Goal: Information Seeking & Learning: Check status

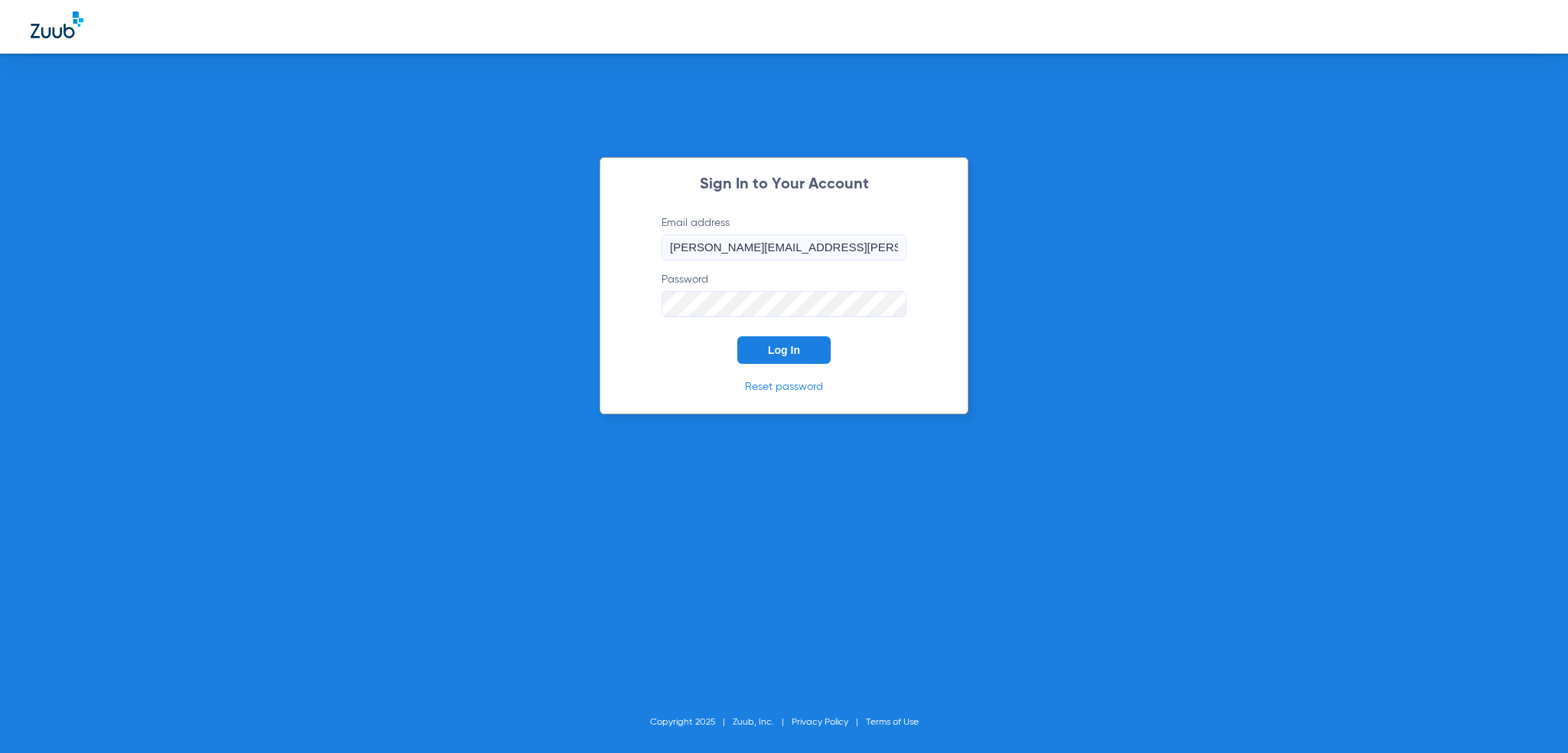
click at [797, 342] on button "Log In" at bounding box center [784, 350] width 94 height 27
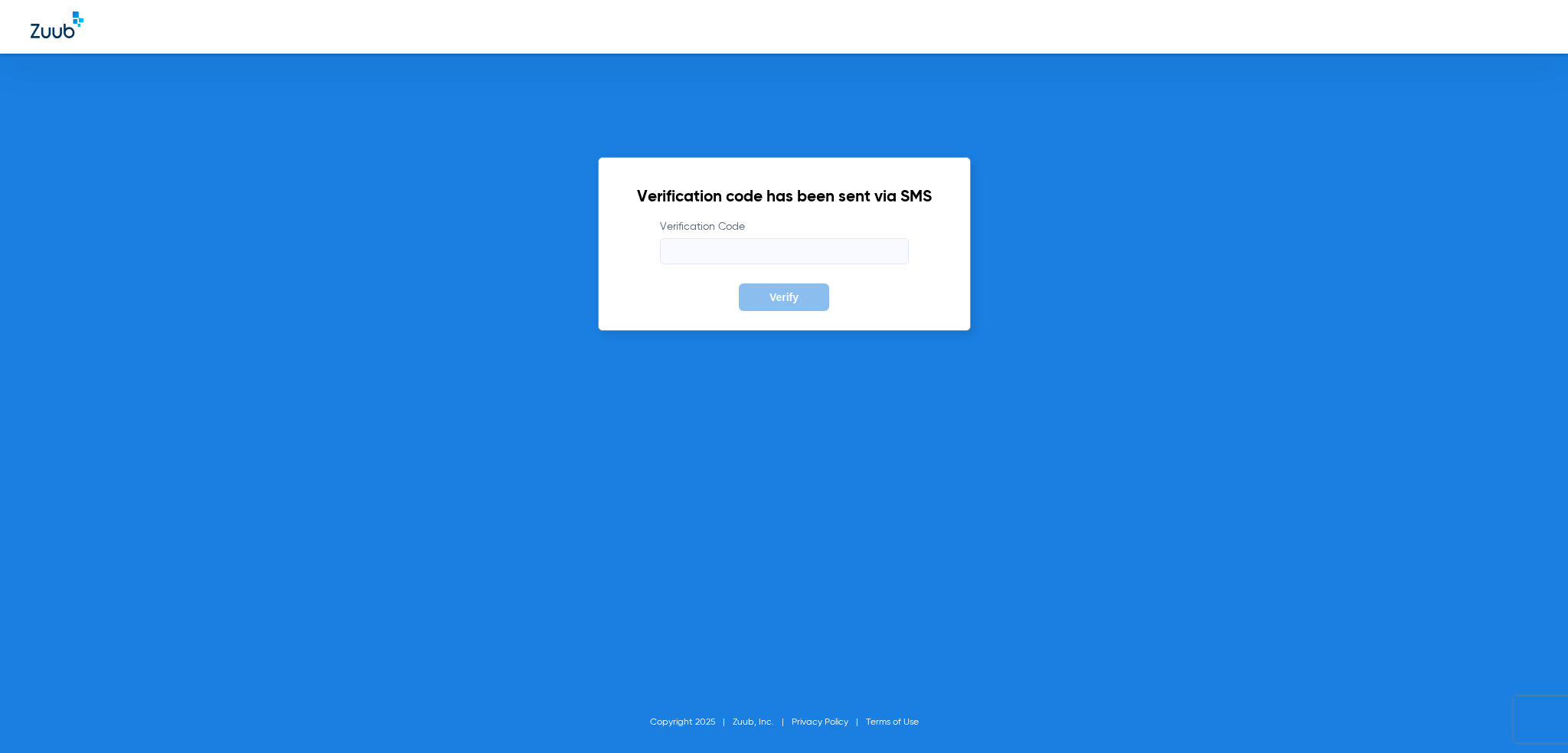
click at [691, 277] on form "Verification Code Verify" at bounding box center [785, 265] width 295 height 92
click at [696, 253] on input "Verification Code" at bounding box center [785, 251] width 249 height 26
type input "710968"
click at [739, 284] on button "Verify" at bounding box center [784, 297] width 90 height 27
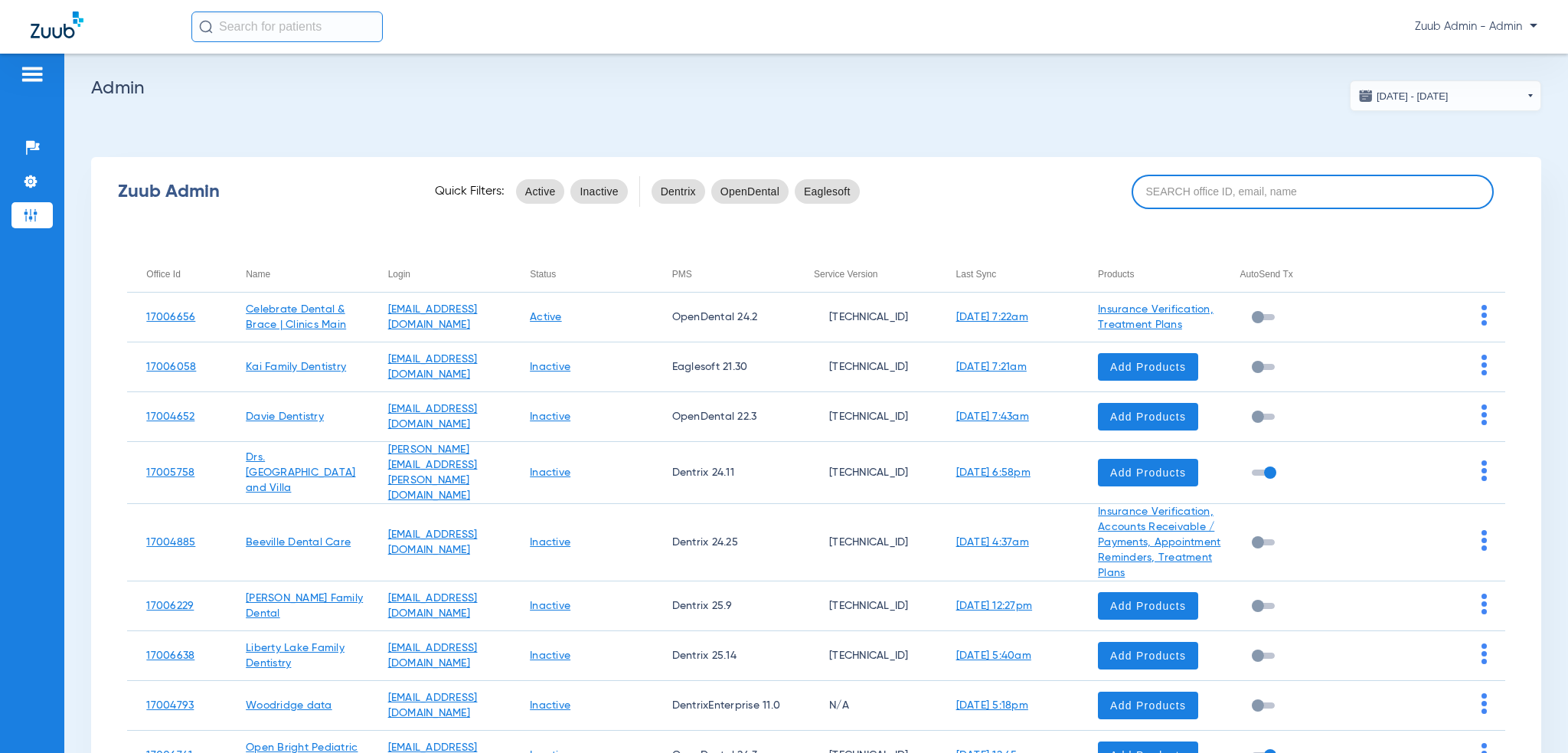
click at [1158, 180] on input at bounding box center [1313, 192] width 363 height 35
paste input "17006784"
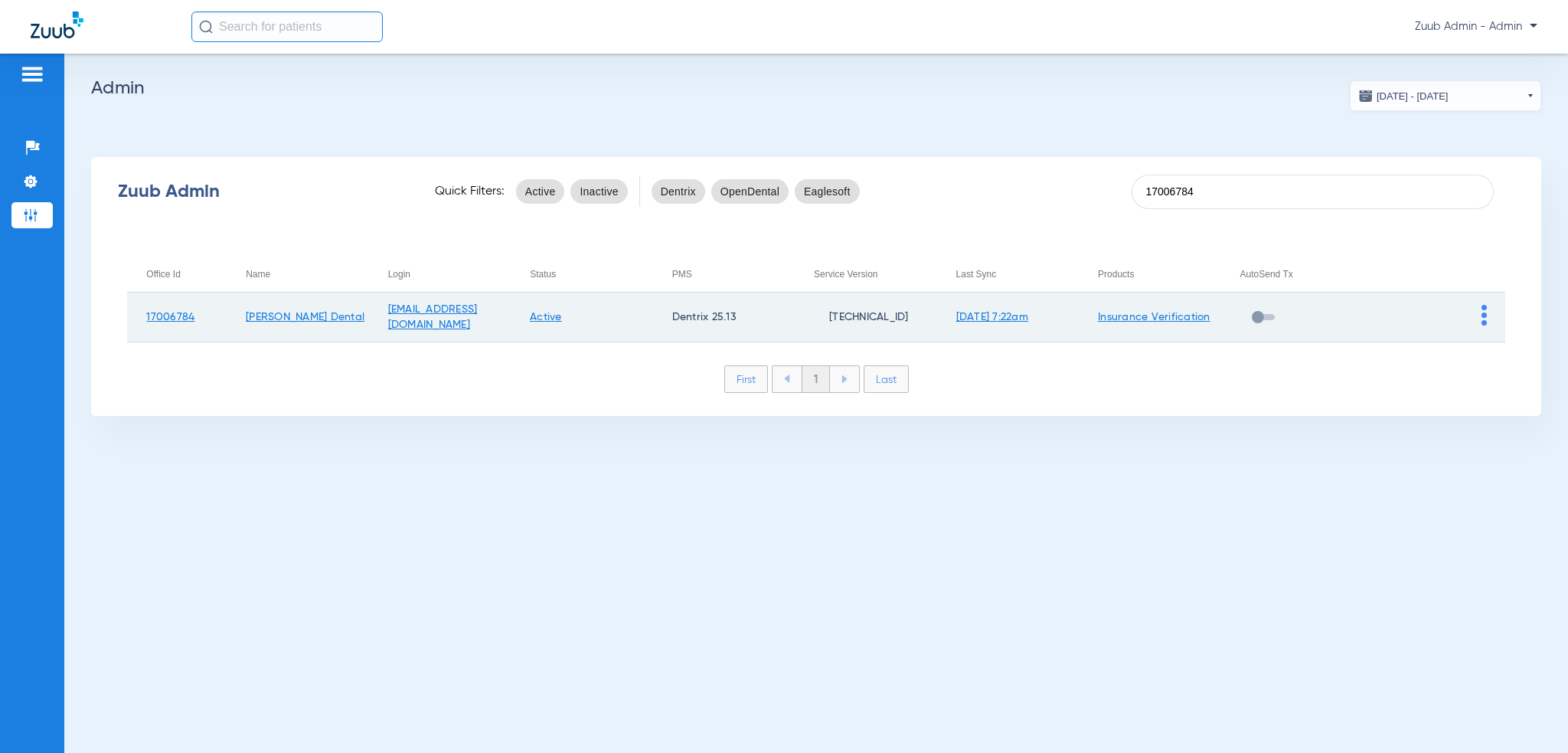
type input "17006784"
click at [1470, 317] on td at bounding box center [1434, 317] width 143 height 50
click at [1470, 322] on img at bounding box center [1484, 315] width 5 height 21
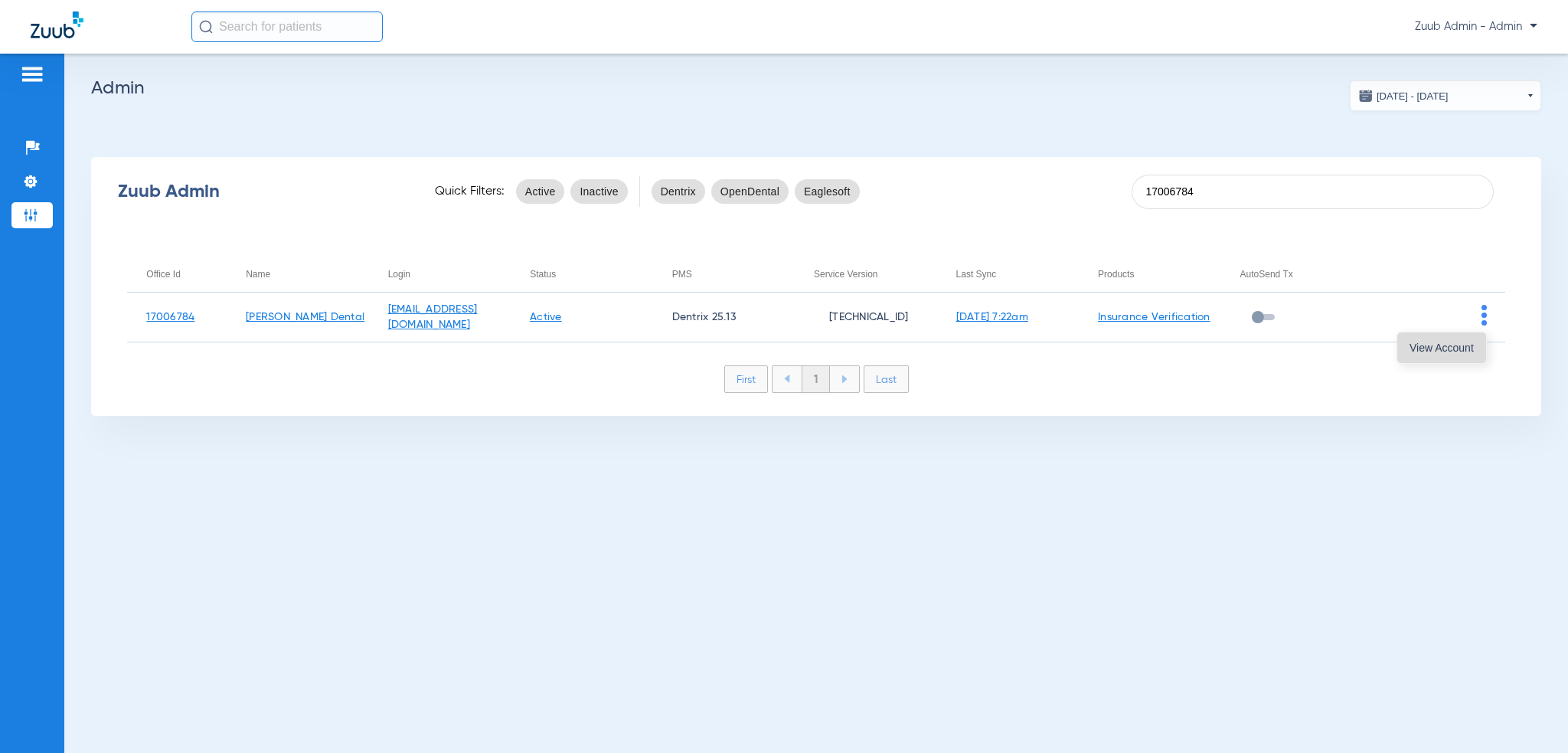
click at [1464, 349] on span "View Account" at bounding box center [1442, 347] width 65 height 11
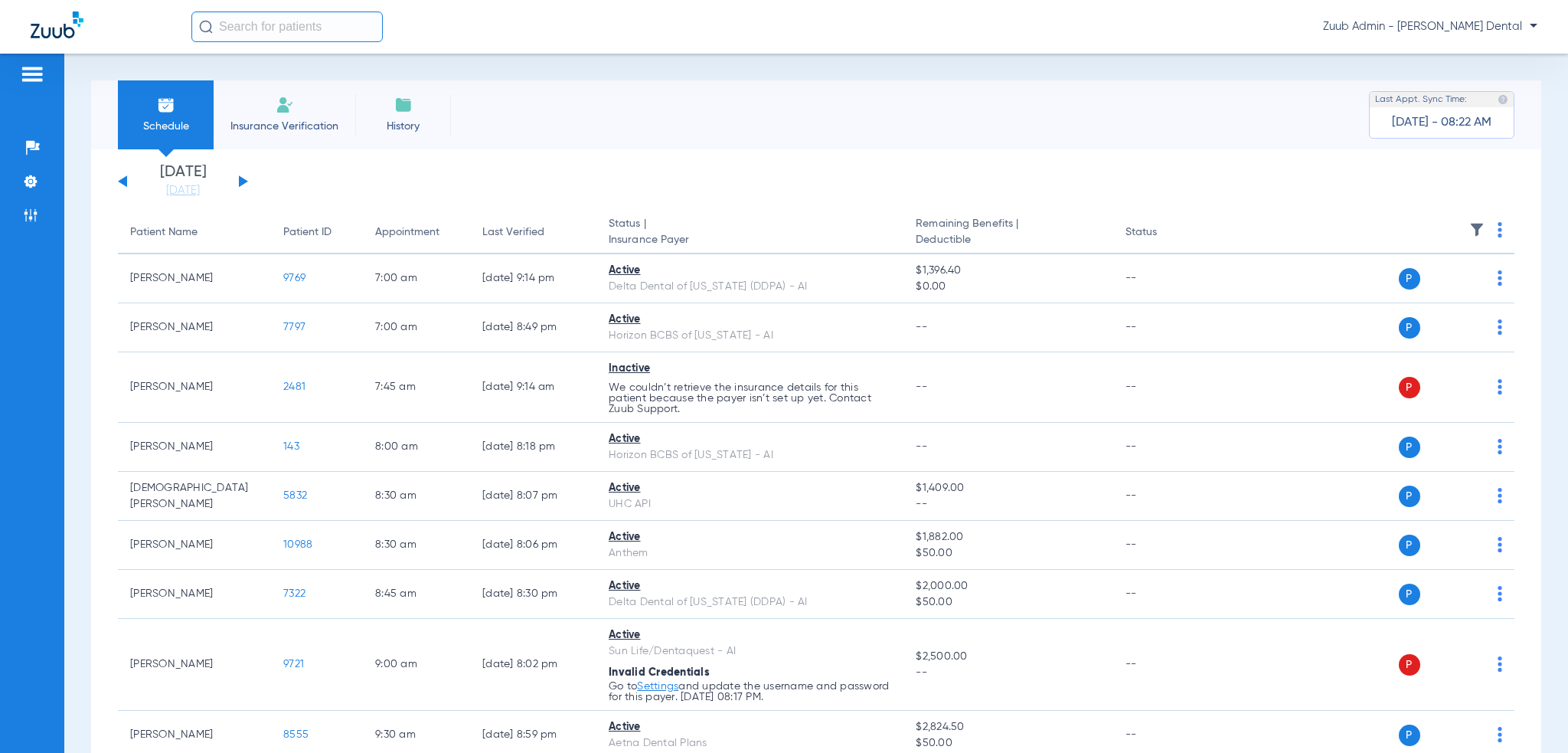
click at [258, 18] on input "text" at bounding box center [287, 27] width 192 height 31
paste input "8715"
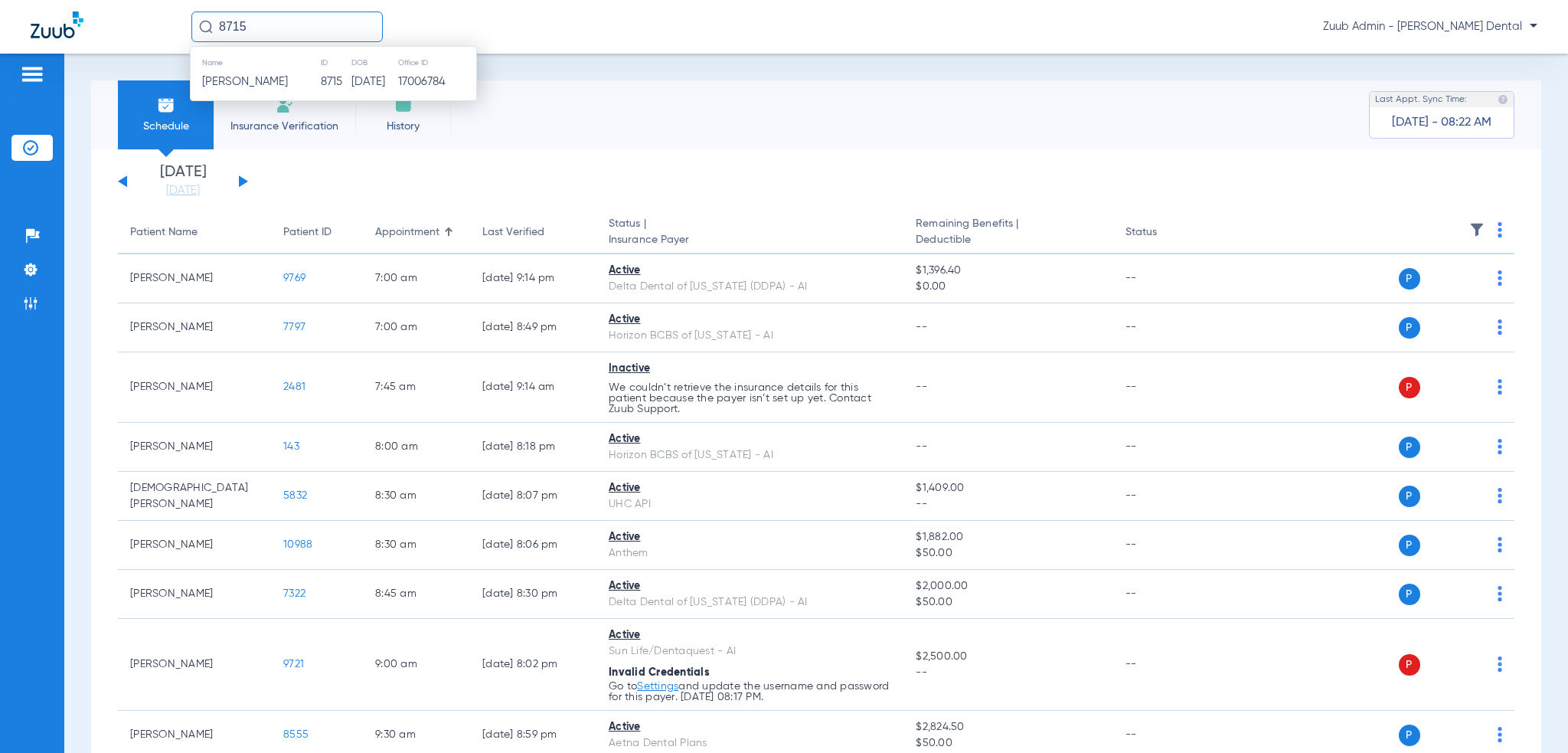
type input "8715"
click at [289, 70] on th "Name" at bounding box center [256, 63] width 129 height 17
click at [285, 79] on span "[PERSON_NAME]" at bounding box center [245, 81] width 85 height 12
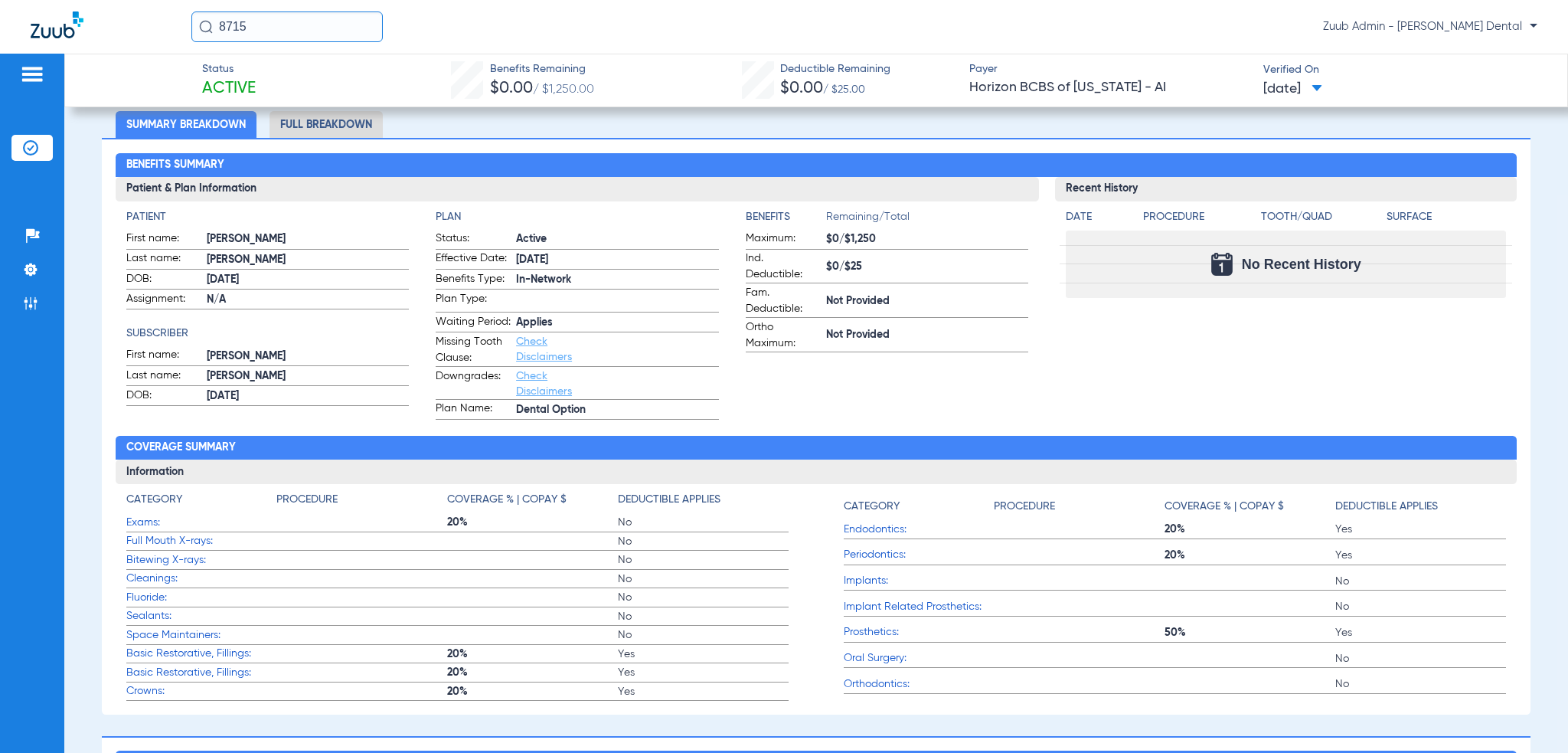
scroll to position [22, 0]
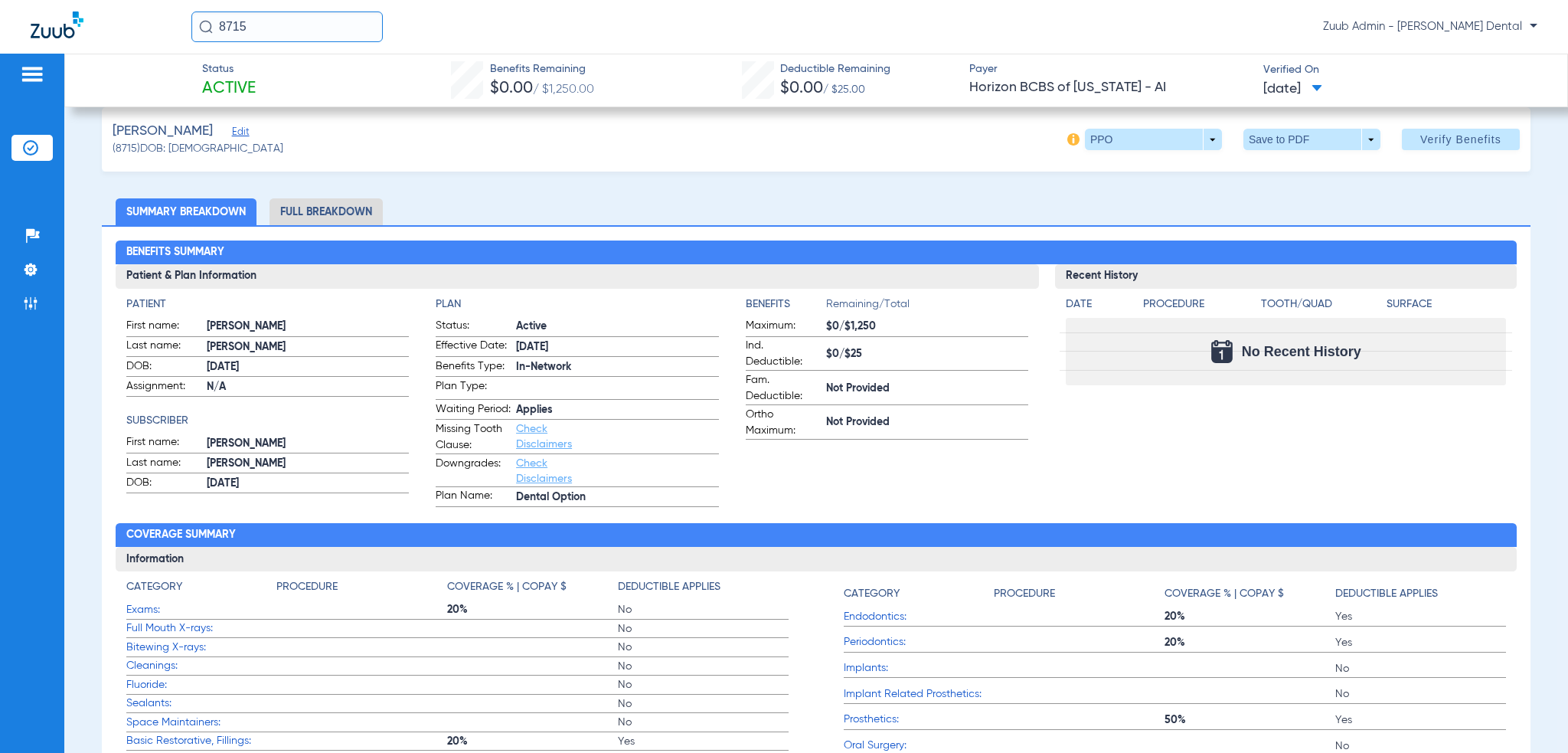
click at [337, 215] on li "Full Breakdown" at bounding box center [326, 211] width 114 height 26
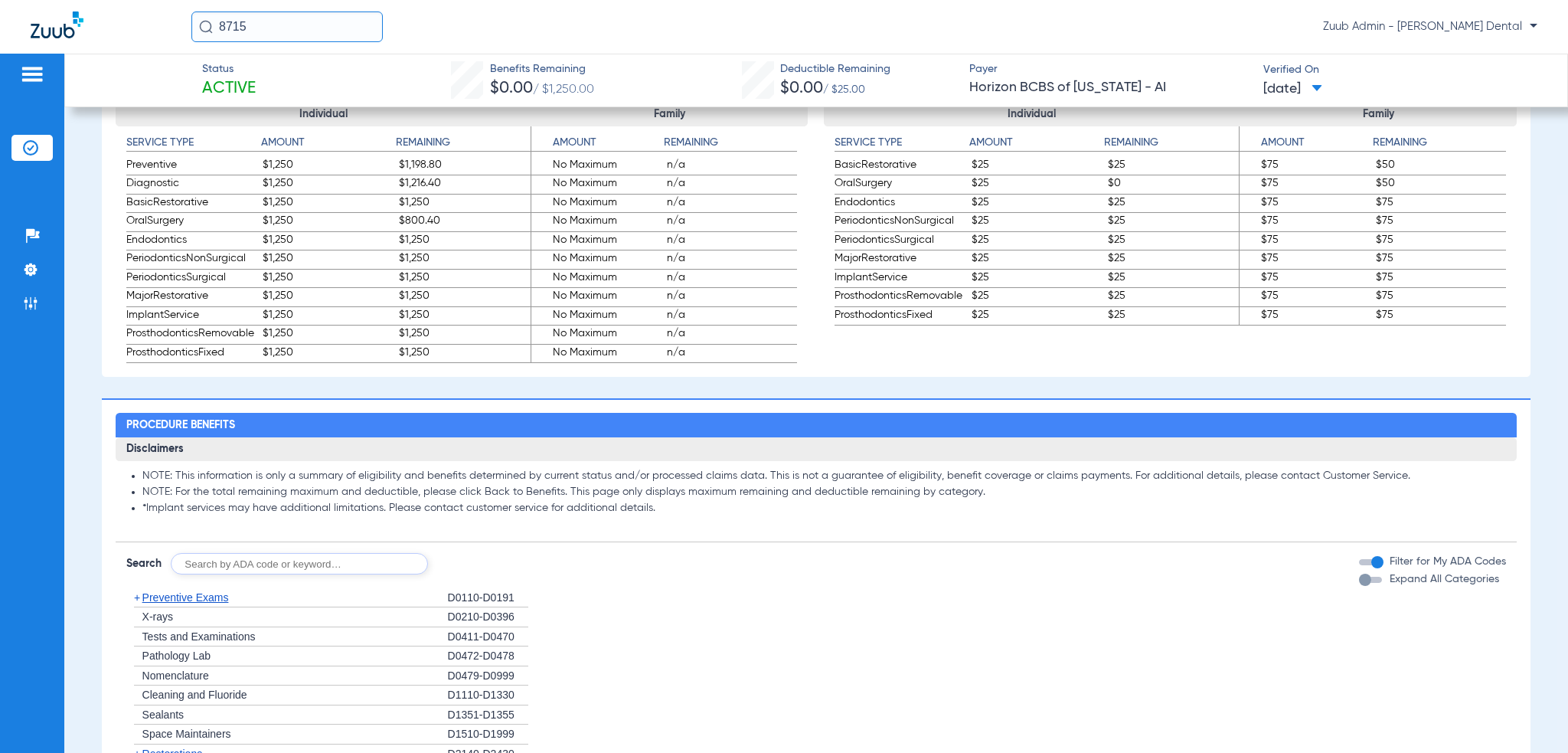
scroll to position [881, 0]
